Goal: Check status: Check status

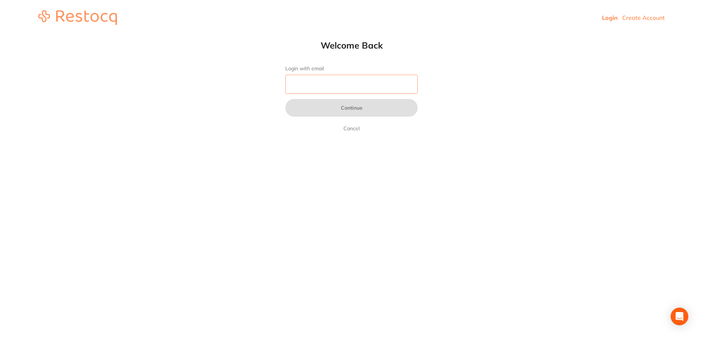
click at [364, 91] on input "Login with email" at bounding box center [351, 84] width 132 height 19
click at [308, 80] on input "Login with email" at bounding box center [351, 84] width 132 height 19
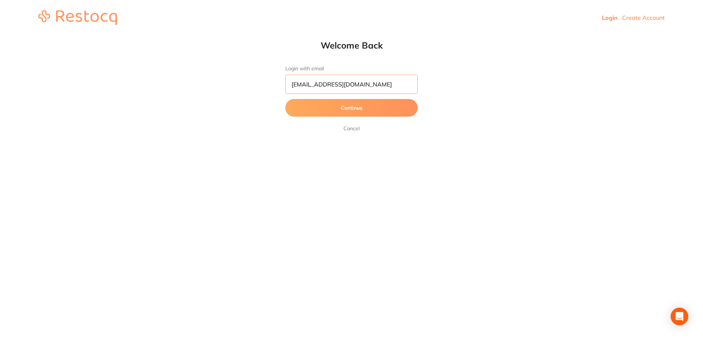
type input "[EMAIL_ADDRESS][DOMAIN_NAME]"
click at [285, 99] on button "Continue" at bounding box center [351, 108] width 132 height 18
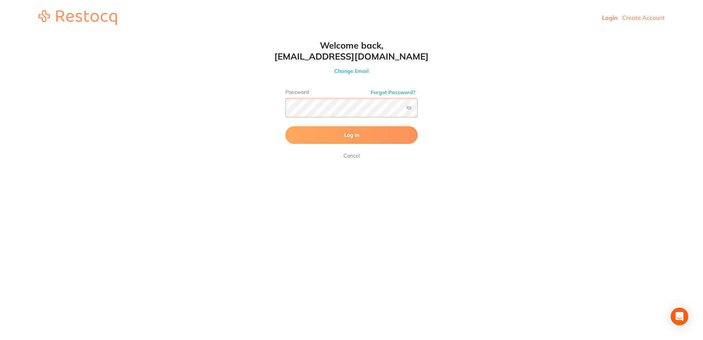
click at [285, 126] on button "Log In" at bounding box center [351, 135] width 132 height 18
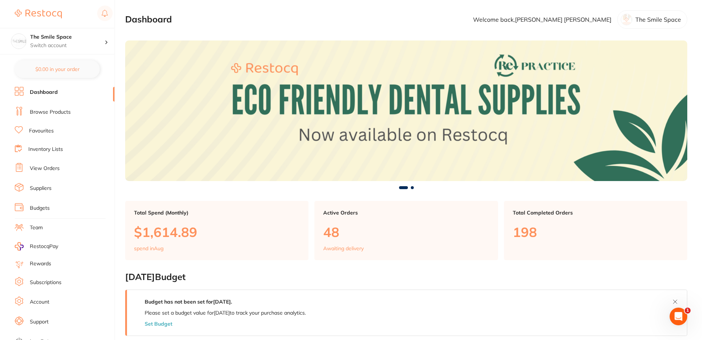
click at [47, 168] on link "View Orders" at bounding box center [45, 168] width 30 height 7
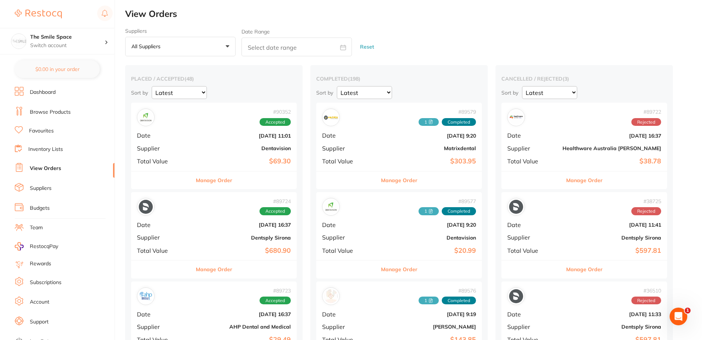
click at [227, 173] on button "Manage Order" at bounding box center [214, 180] width 36 height 18
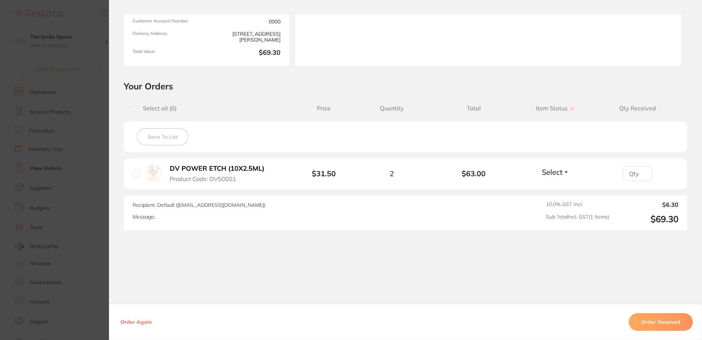
scroll to position [221, 0]
